Goal: Information Seeking & Learning: Learn about a topic

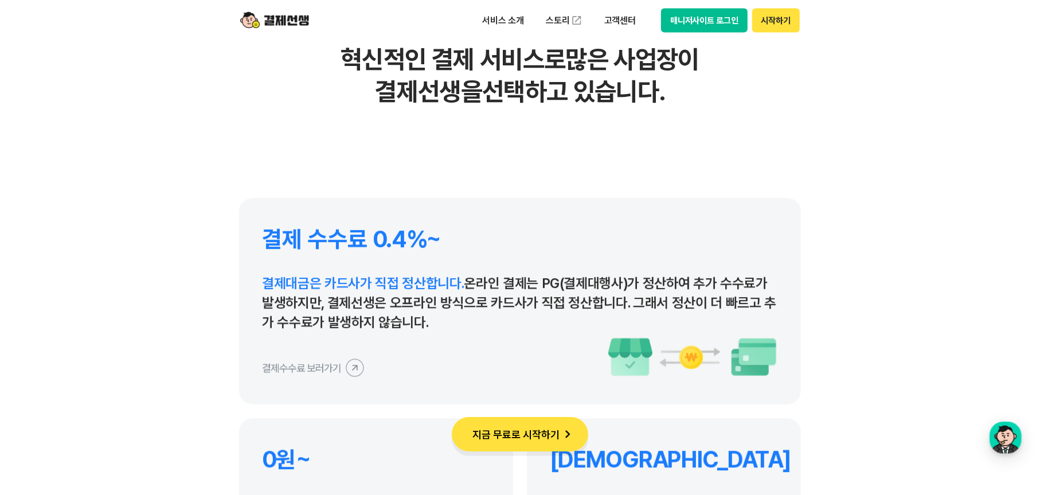
scroll to position [5272, 0]
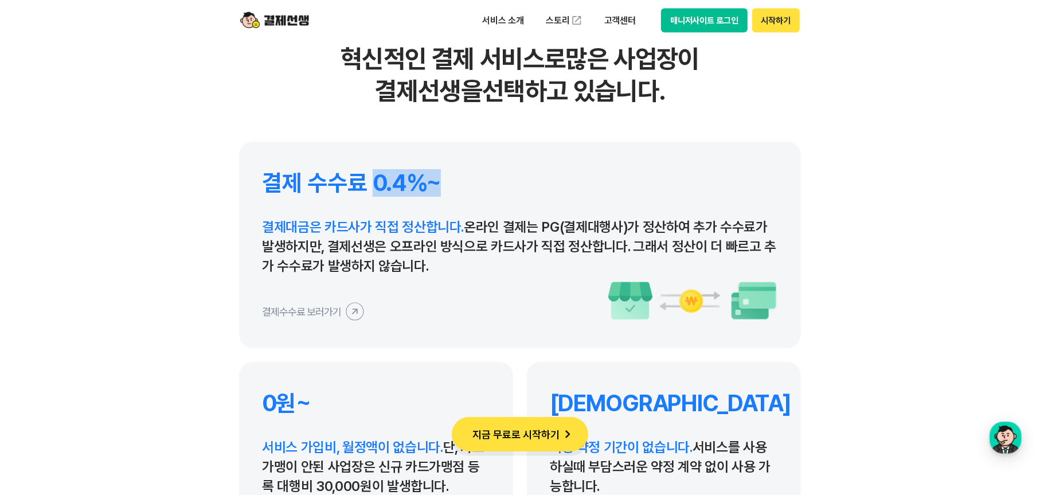
drag, startPoint x: 376, startPoint y: 179, endPoint x: 495, endPoint y: 191, distance: 119.9
click at [494, 180] on h4 "결제 수수료 0.4%~" at bounding box center [520, 183] width 516 height 28
click at [352, 301] on icon at bounding box center [355, 311] width 26 height 26
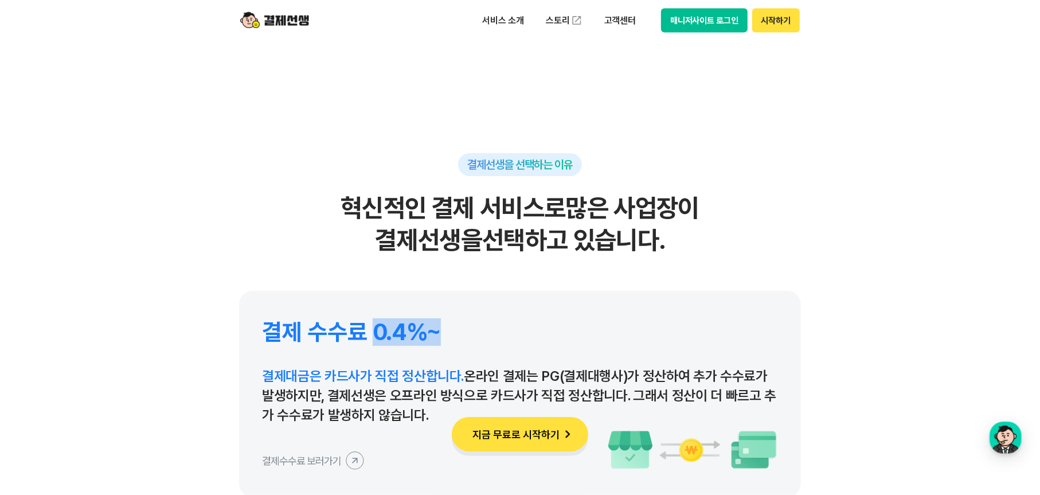
scroll to position [5043, 0]
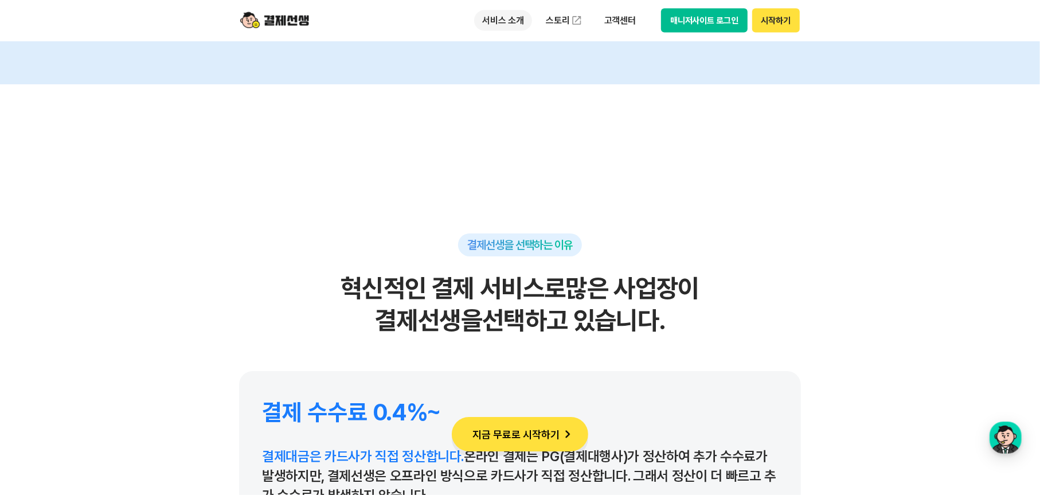
click at [515, 23] on p "서비스 소개" at bounding box center [503, 20] width 58 height 21
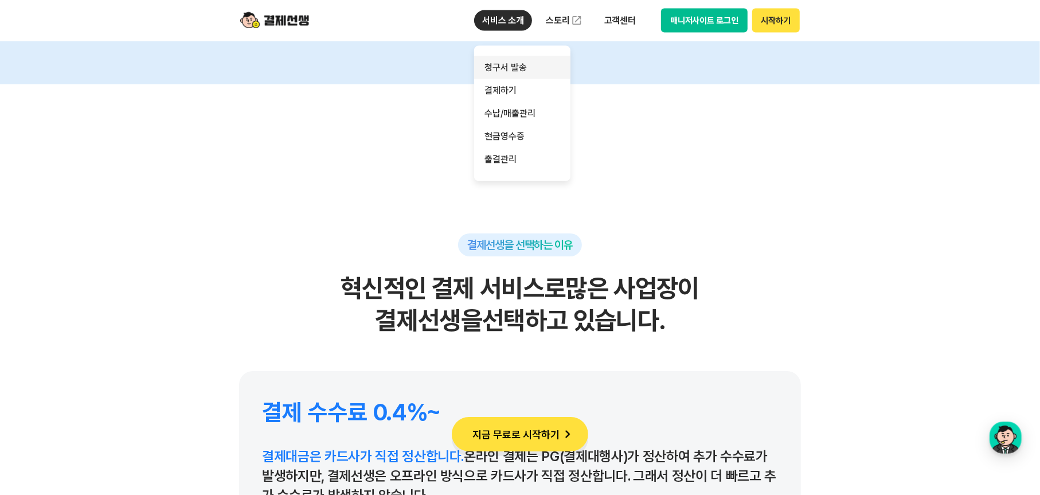
click at [513, 71] on link "청구서 발송" at bounding box center [522, 67] width 96 height 23
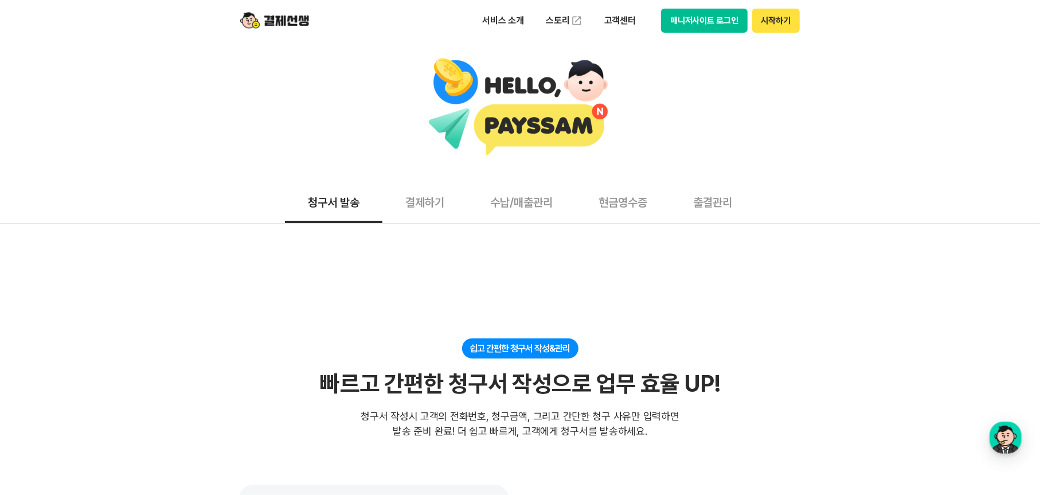
click at [442, 214] on button "결제하기" at bounding box center [424, 202] width 85 height 42
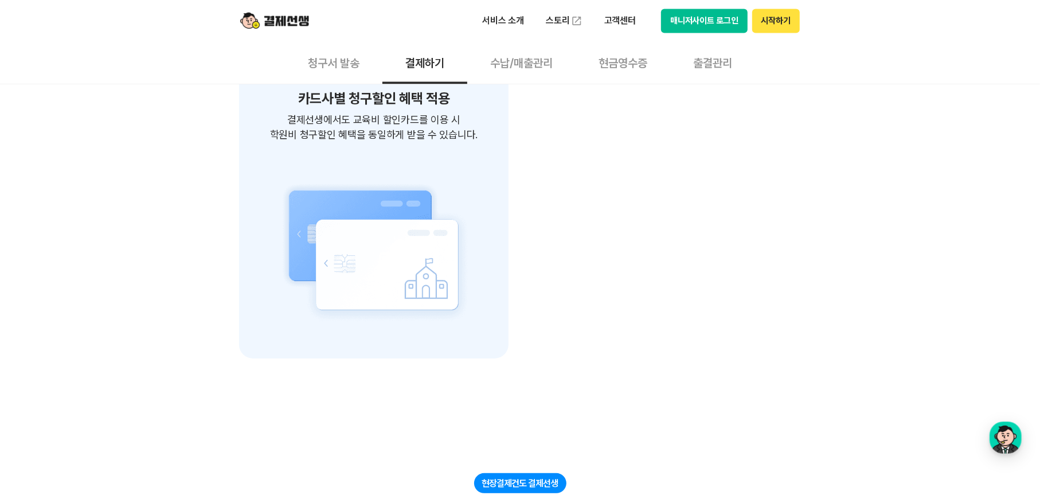
scroll to position [1954, 0]
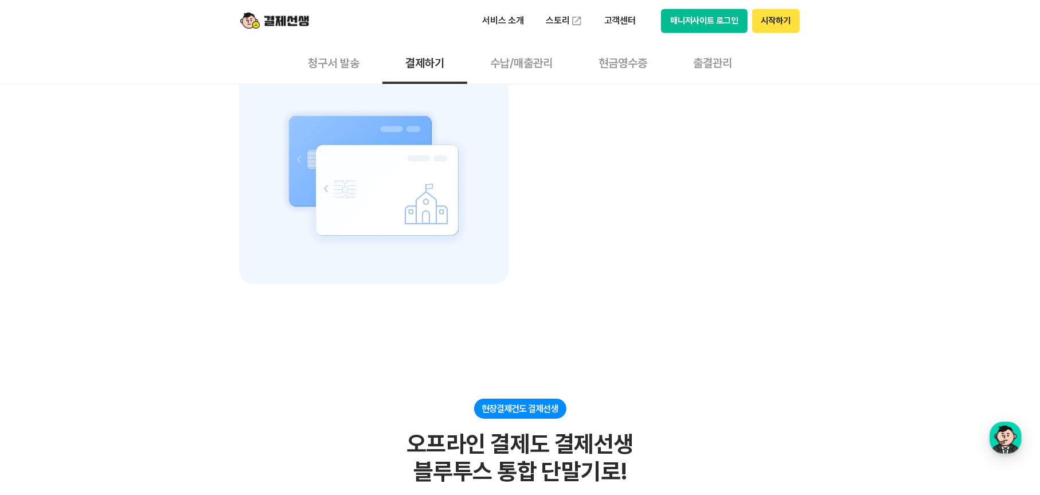
drag, startPoint x: 1045, startPoint y: 437, endPoint x: 887, endPoint y: 300, distance: 208.4
click at [777, 300] on body "서비스 소개 스토리 고객센터 매니저사이트 로그인 시작하기 청구서 발송 결제하기 수납/매출관리 현금영수증 출결관리 제약없는 결제가능 장소/시간 …" at bounding box center [520, 186] width 1040 height 4281
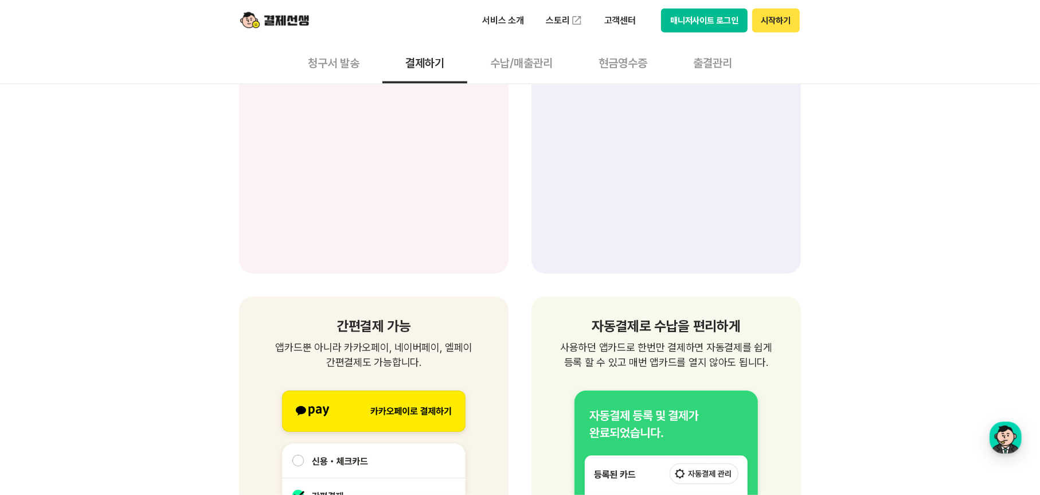
scroll to position [1203, 0]
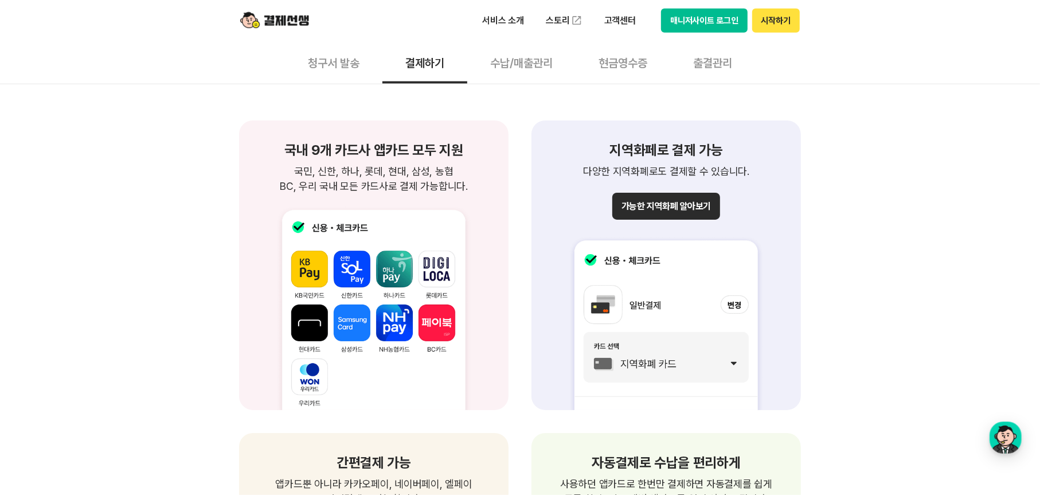
click at [544, 60] on button "수납/매출관리" at bounding box center [521, 62] width 108 height 42
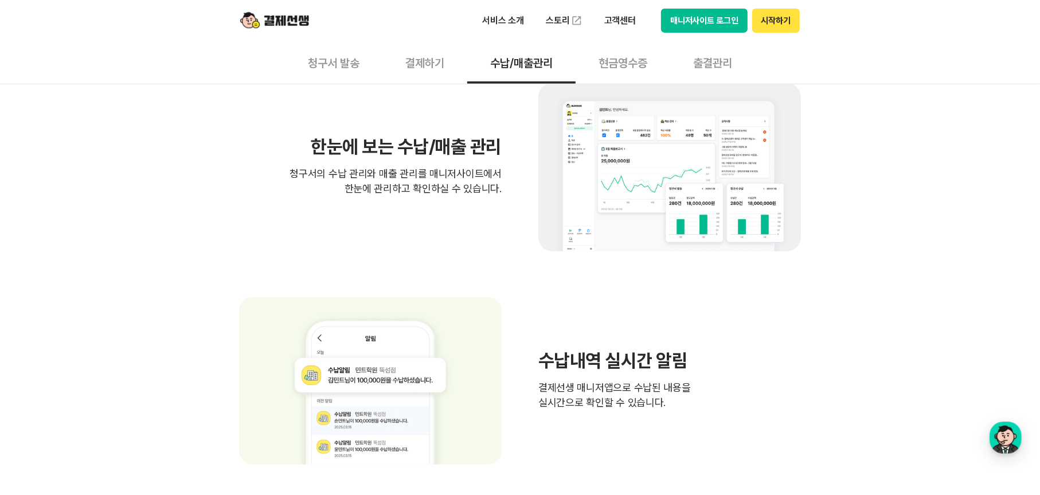
scroll to position [57, 0]
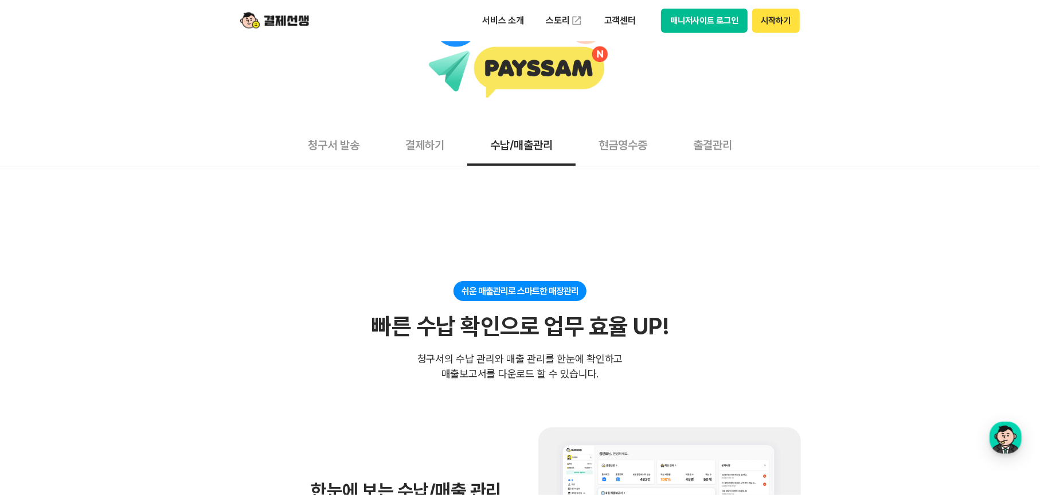
click at [618, 148] on button "현금영수증" at bounding box center [622, 144] width 95 height 42
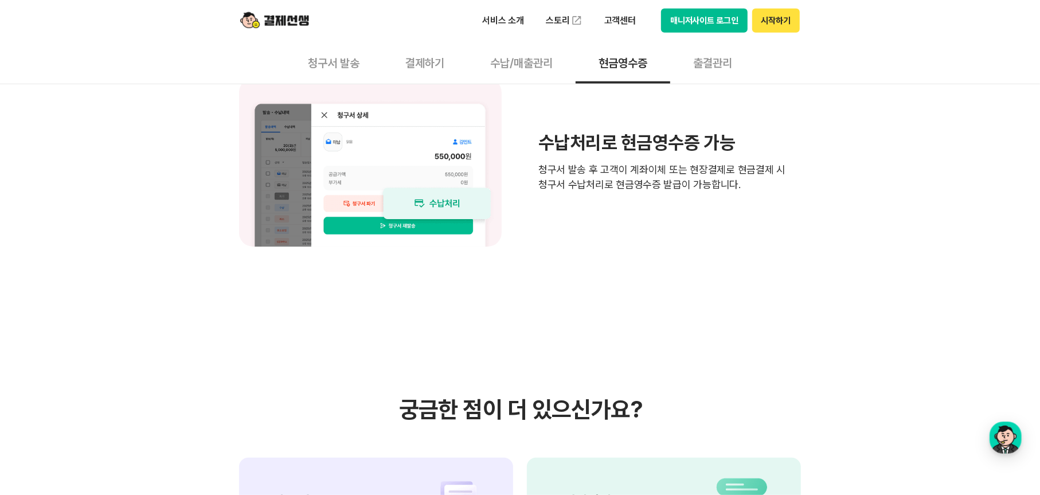
scroll to position [1031, 0]
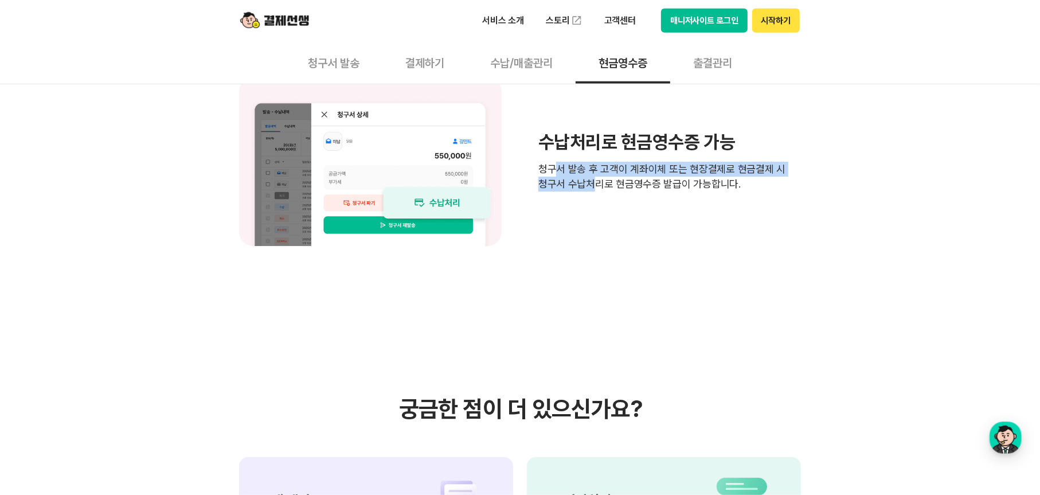
drag, startPoint x: 559, startPoint y: 171, endPoint x: 589, endPoint y: 193, distance: 36.4
click at [589, 193] on div "수납처리로 현금영수증 가능 청구서 발송 후 고객이 계좌이체 또는 현장결제로 현금결제 시 청구서 수납처리로 현금영수증 발급이 가능합니다." at bounding box center [520, 162] width 562 height 168
click at [591, 215] on div "수납처리로 현금영수증 가능 청구서 발송 후 고객이 계좌이체 또는 현장결제로 현금결제 시 청구서 수납처리로 현금영수증 발급이 가능합니다." at bounding box center [520, 162] width 562 height 168
drag, startPoint x: 587, startPoint y: 176, endPoint x: 598, endPoint y: 207, distance: 32.8
click at [598, 207] on div "수납처리로 현금영수증 가능 청구서 발송 후 고객이 계좌이체 또는 현장결제로 현금결제 시 청구서 수납처리로 현금영수증 발급이 가능합니다." at bounding box center [520, 162] width 562 height 168
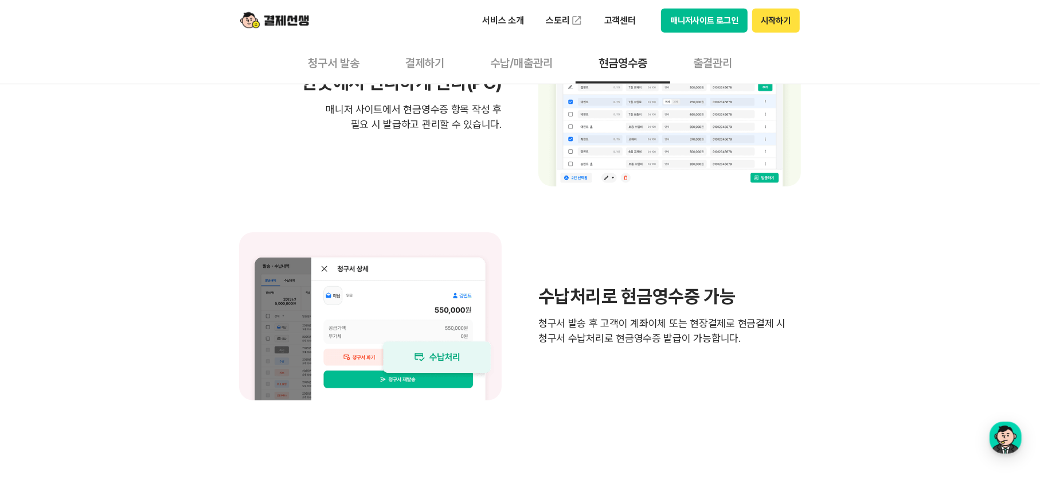
scroll to position [688, 0]
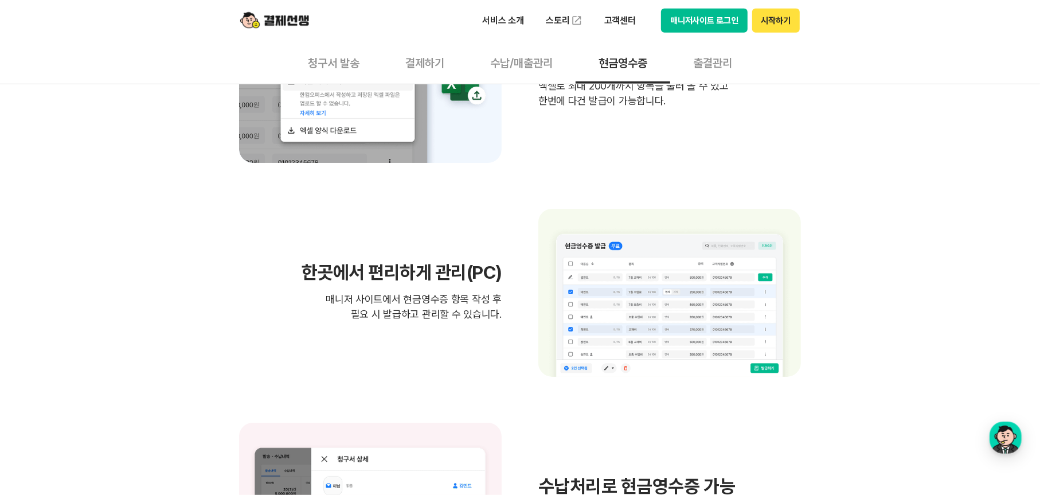
click at [349, 64] on button "청구서 발송" at bounding box center [333, 62] width 97 height 42
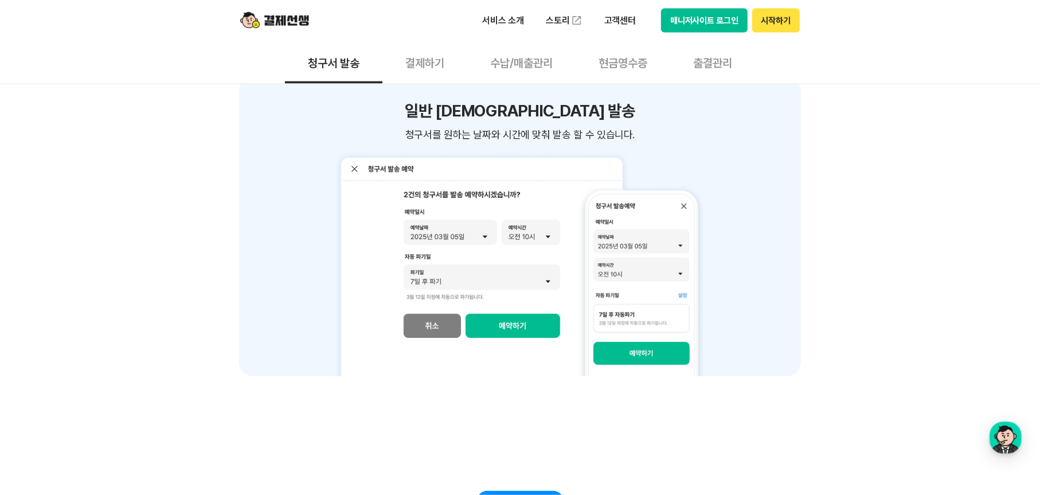
scroll to position [1146, 0]
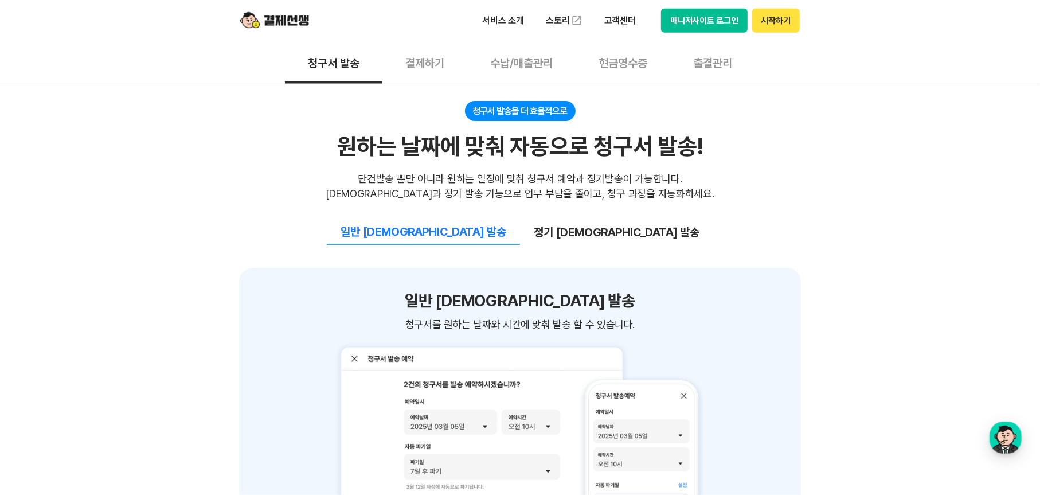
click at [586, 220] on button "정기 [DEMOGRAPHIC_DATA] 발송" at bounding box center [616, 232] width 193 height 24
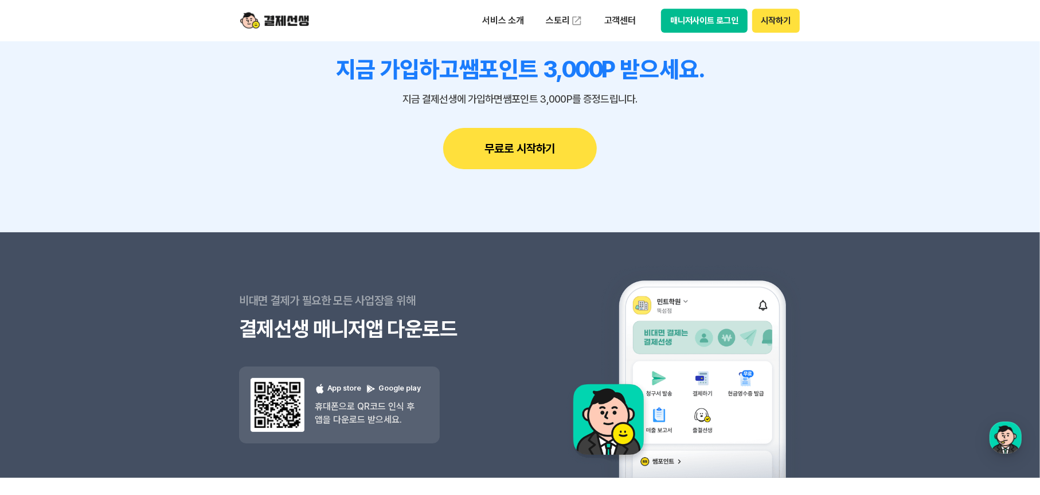
scroll to position [3017, 0]
